Goal: Information Seeking & Learning: Learn about a topic

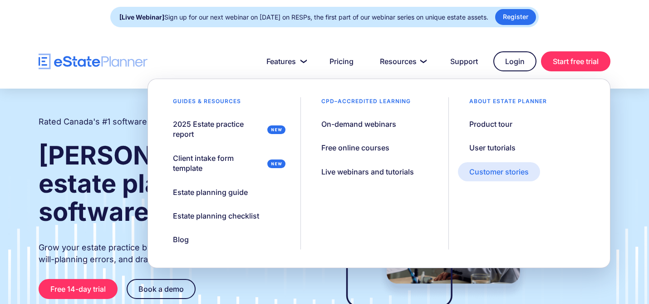
click at [477, 168] on div "Customer stories" at bounding box center [498, 172] width 59 height 10
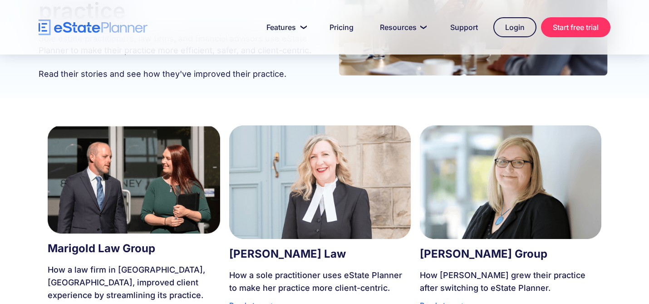
scroll to position [184, 0]
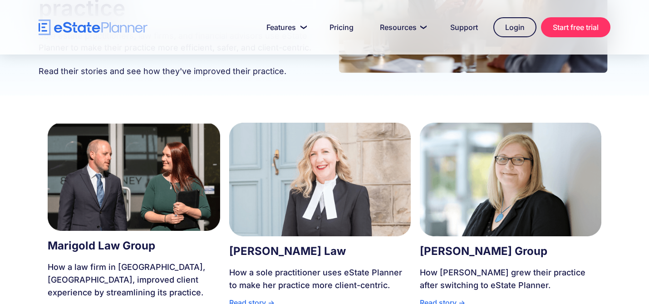
click at [329, 189] on img at bounding box center [320, 180] width 182 height 114
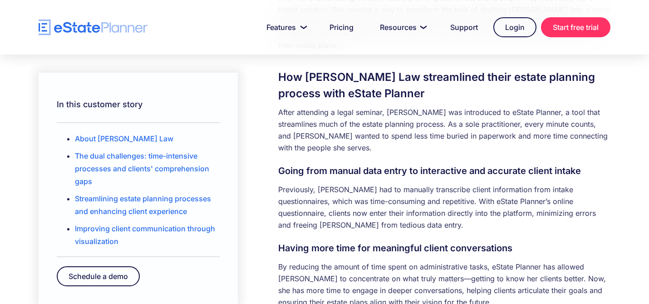
scroll to position [902, 0]
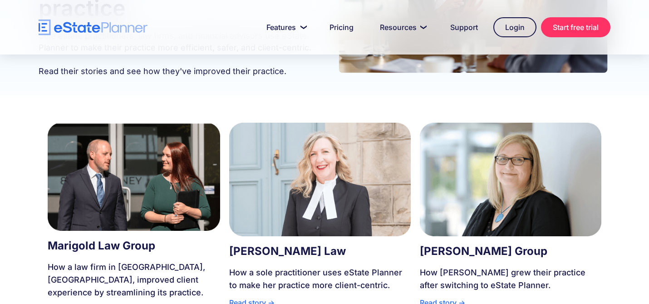
click at [489, 185] on img at bounding box center [511, 180] width 182 height 114
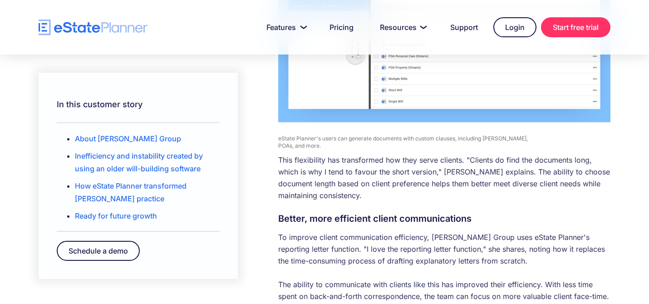
scroll to position [1101, 0]
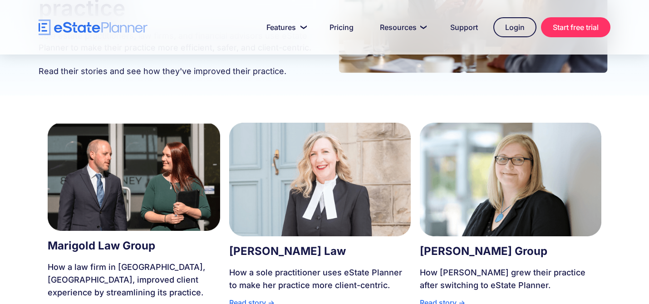
scroll to position [184, 0]
click at [143, 180] on img at bounding box center [134, 177] width 173 height 108
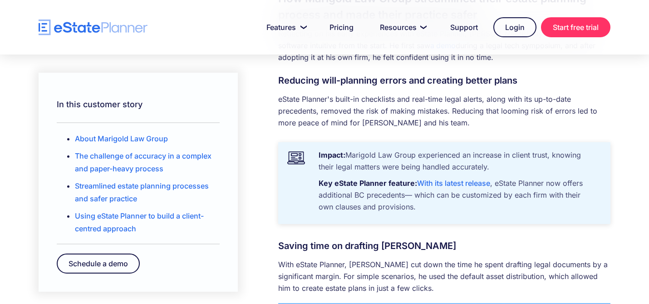
scroll to position [802, 0]
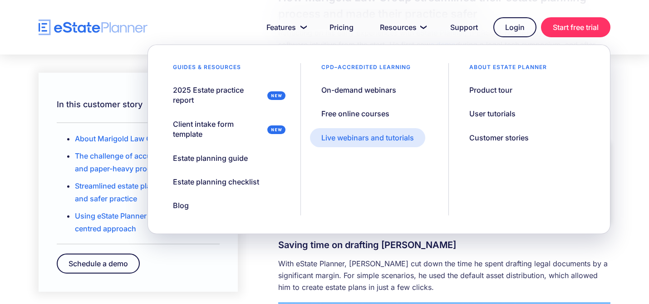
click at [371, 140] on div "Live webinars and tutorials" at bounding box center [367, 138] width 93 height 10
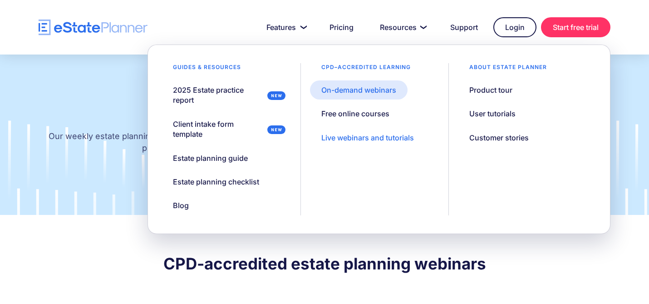
click at [374, 89] on div "On-demand webinars" at bounding box center [358, 90] width 75 height 10
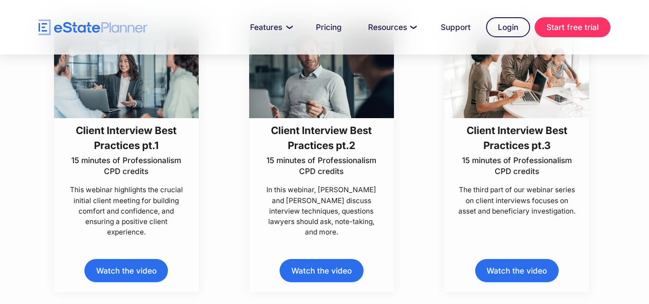
scroll to position [315, 0]
